Goal: Task Accomplishment & Management: Manage account settings

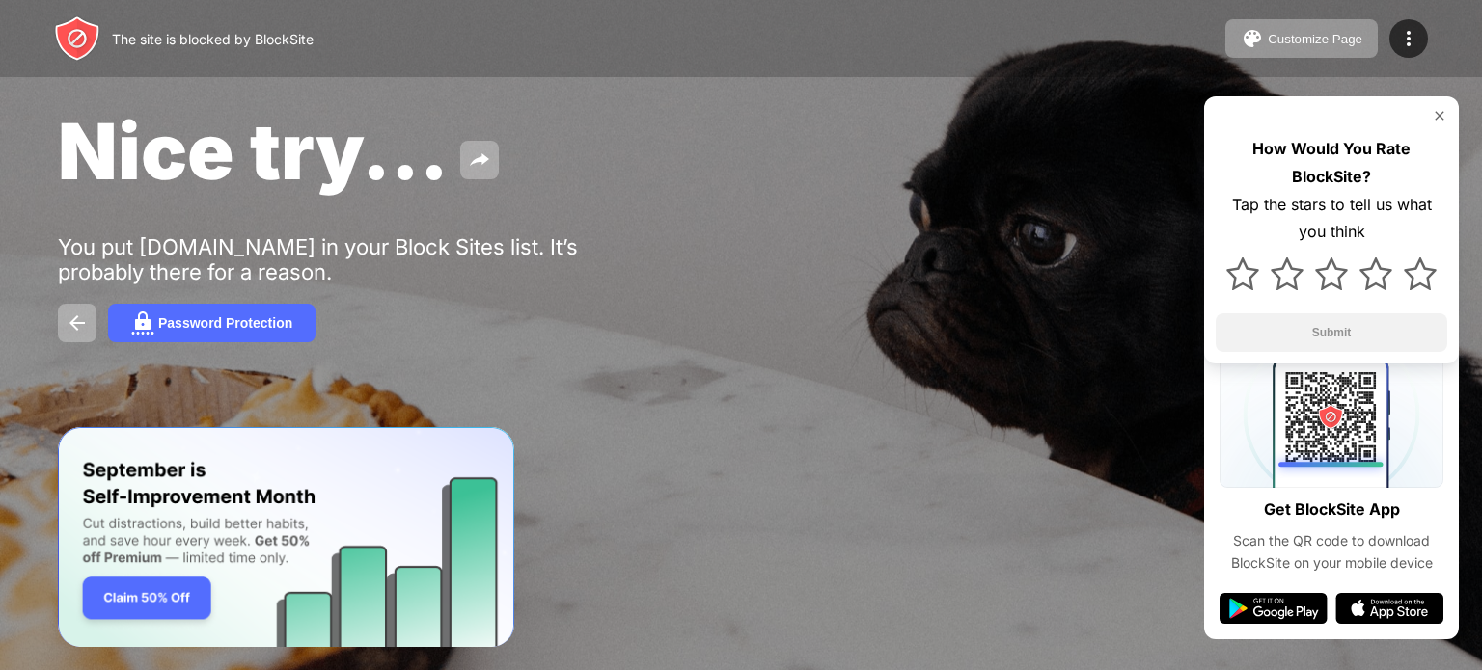
click at [1439, 114] on img at bounding box center [1438, 115] width 15 height 15
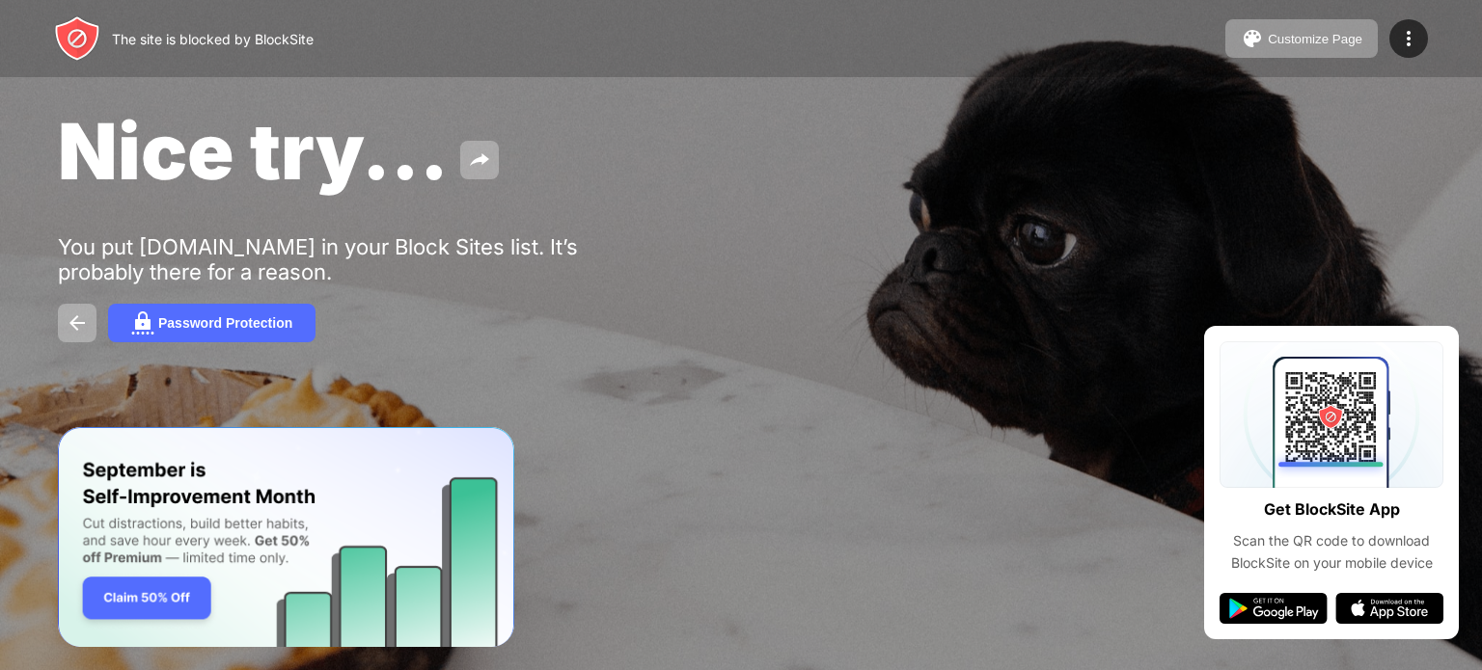
click at [1127, 306] on div "Password Protection" at bounding box center [741, 323] width 1366 height 39
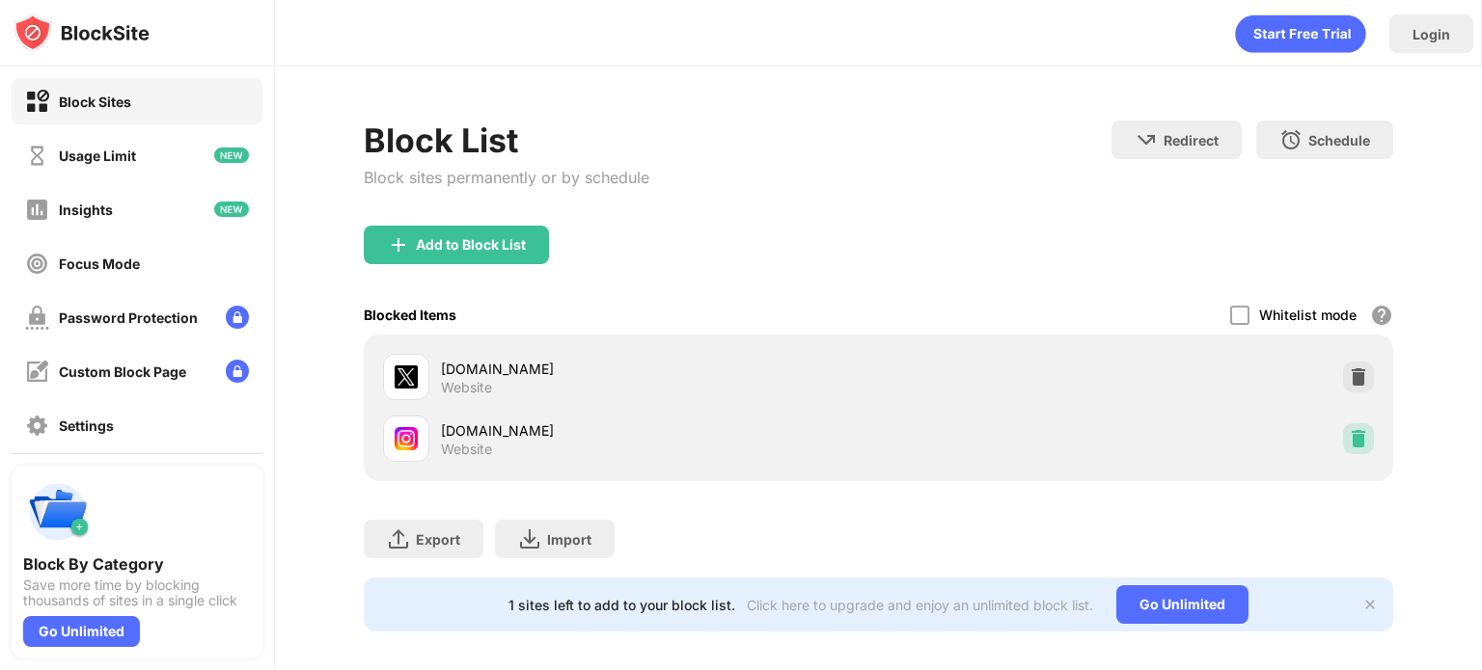
click at [1347, 449] on div at bounding box center [1358, 438] width 31 height 31
